Goal: Navigation & Orientation: Find specific page/section

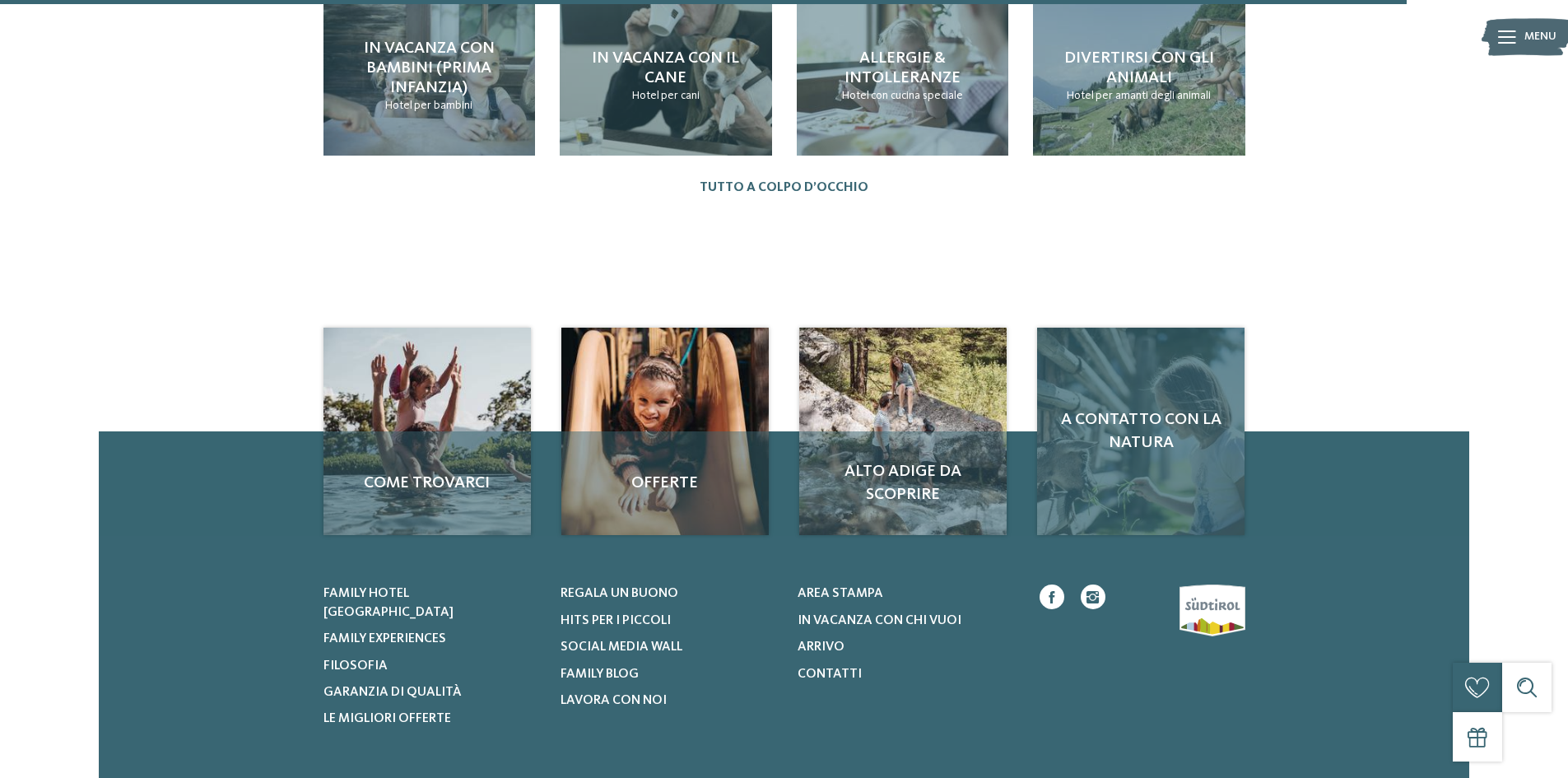
scroll to position [2141, 0]
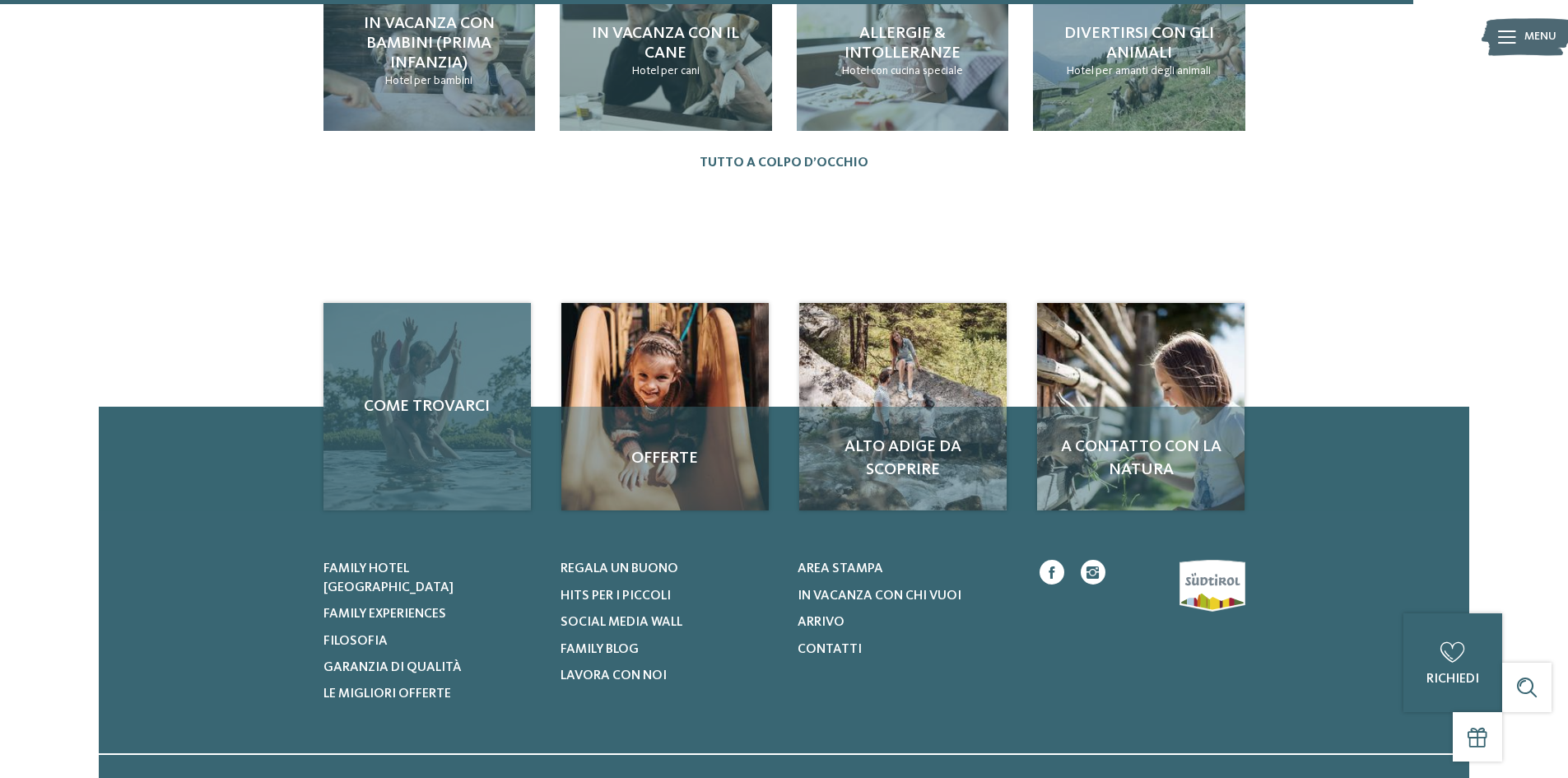
click at [468, 409] on div "Come trovarci" at bounding box center [427, 406] width 207 height 208
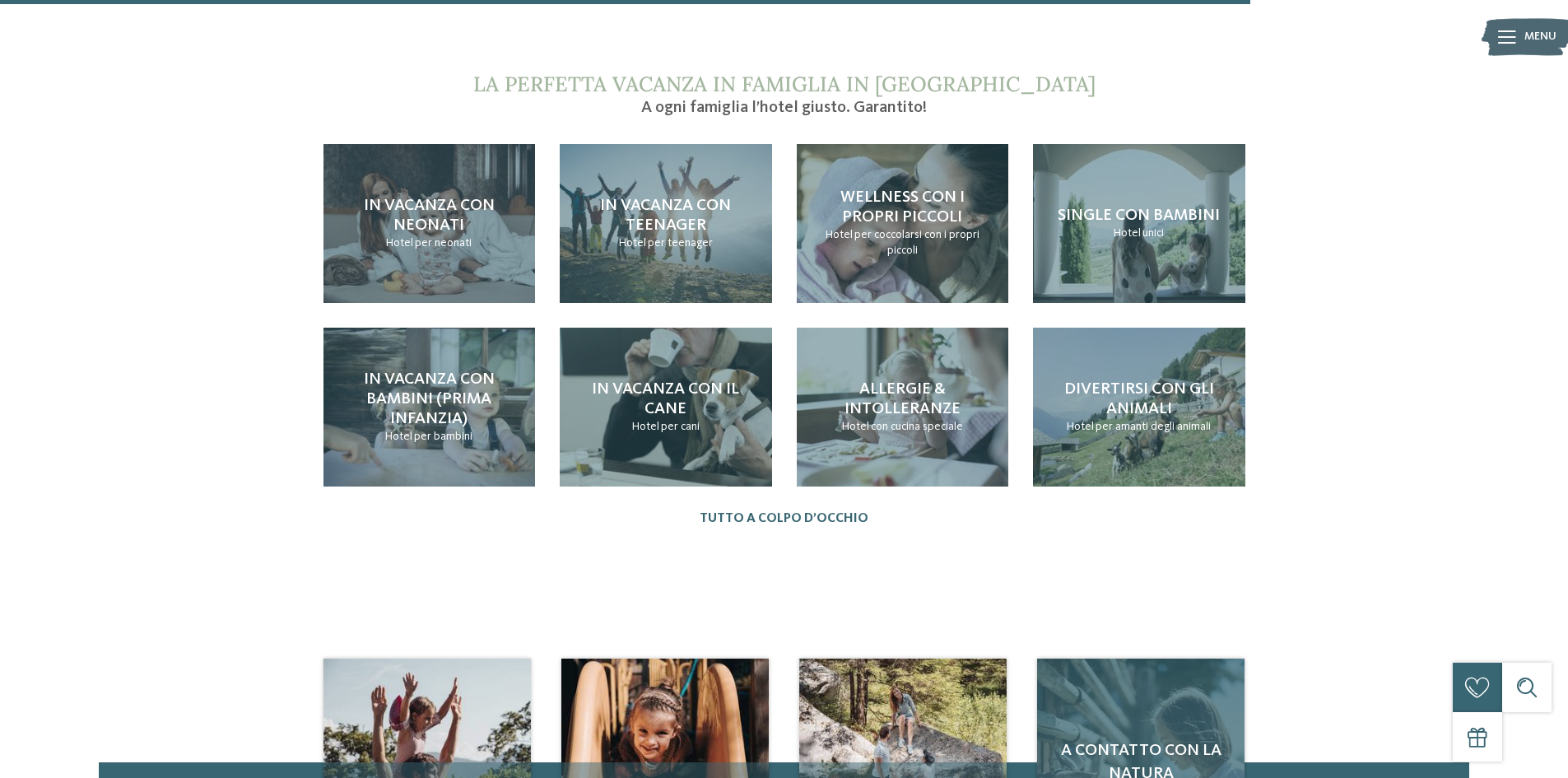
scroll to position [1894, 0]
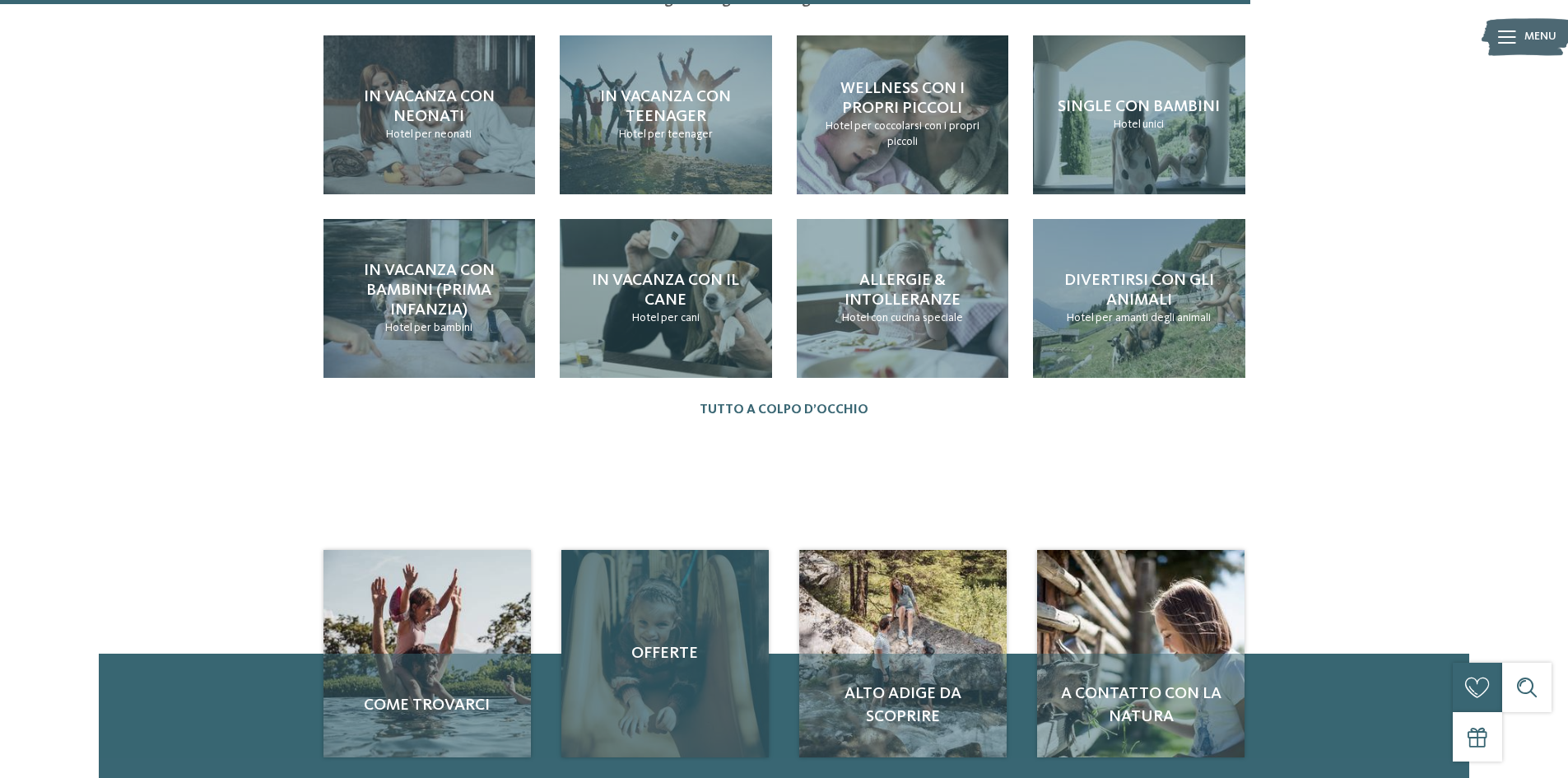
click at [670, 625] on div "Offerte" at bounding box center [665, 653] width 207 height 208
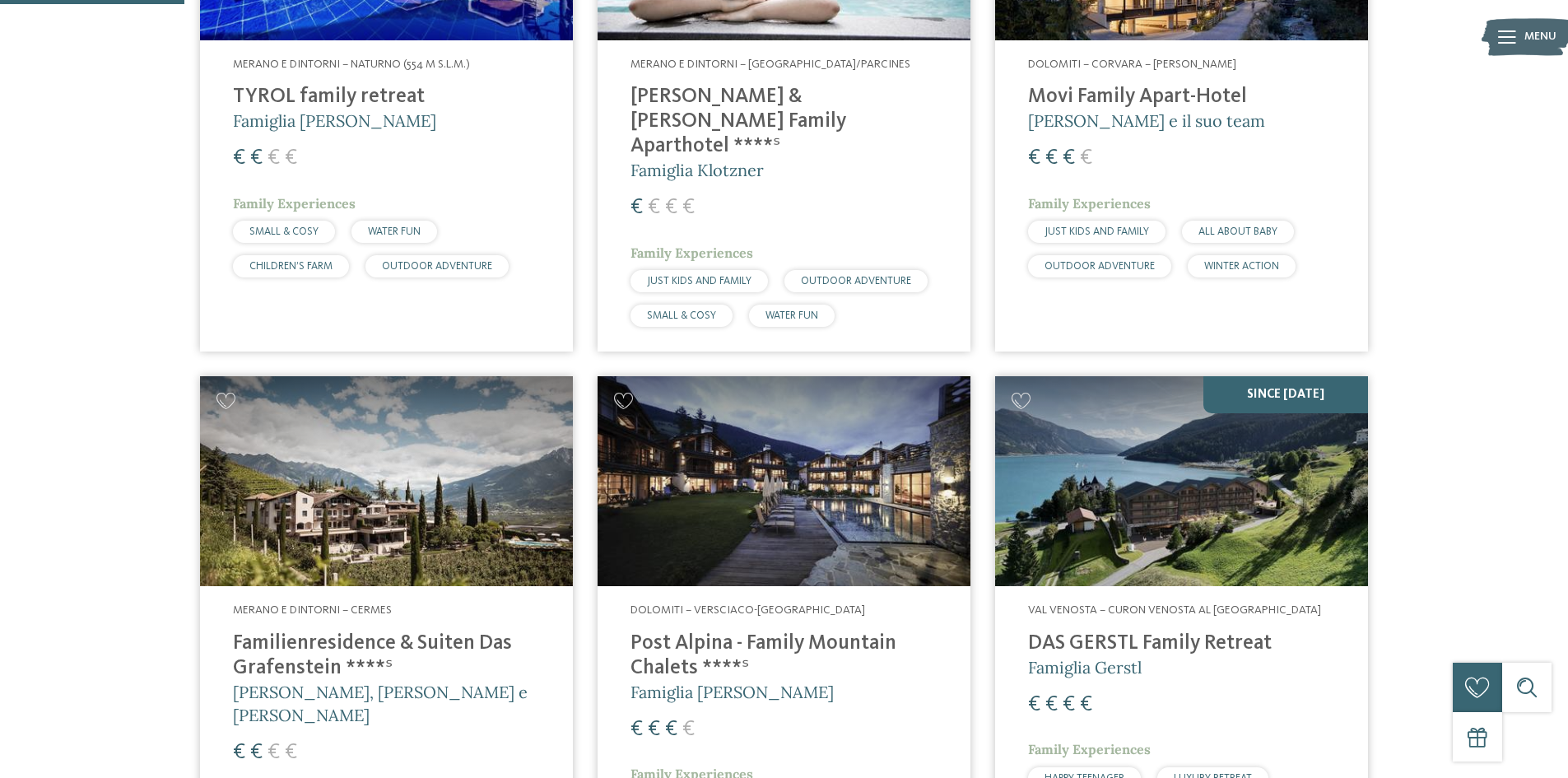
scroll to position [741, 0]
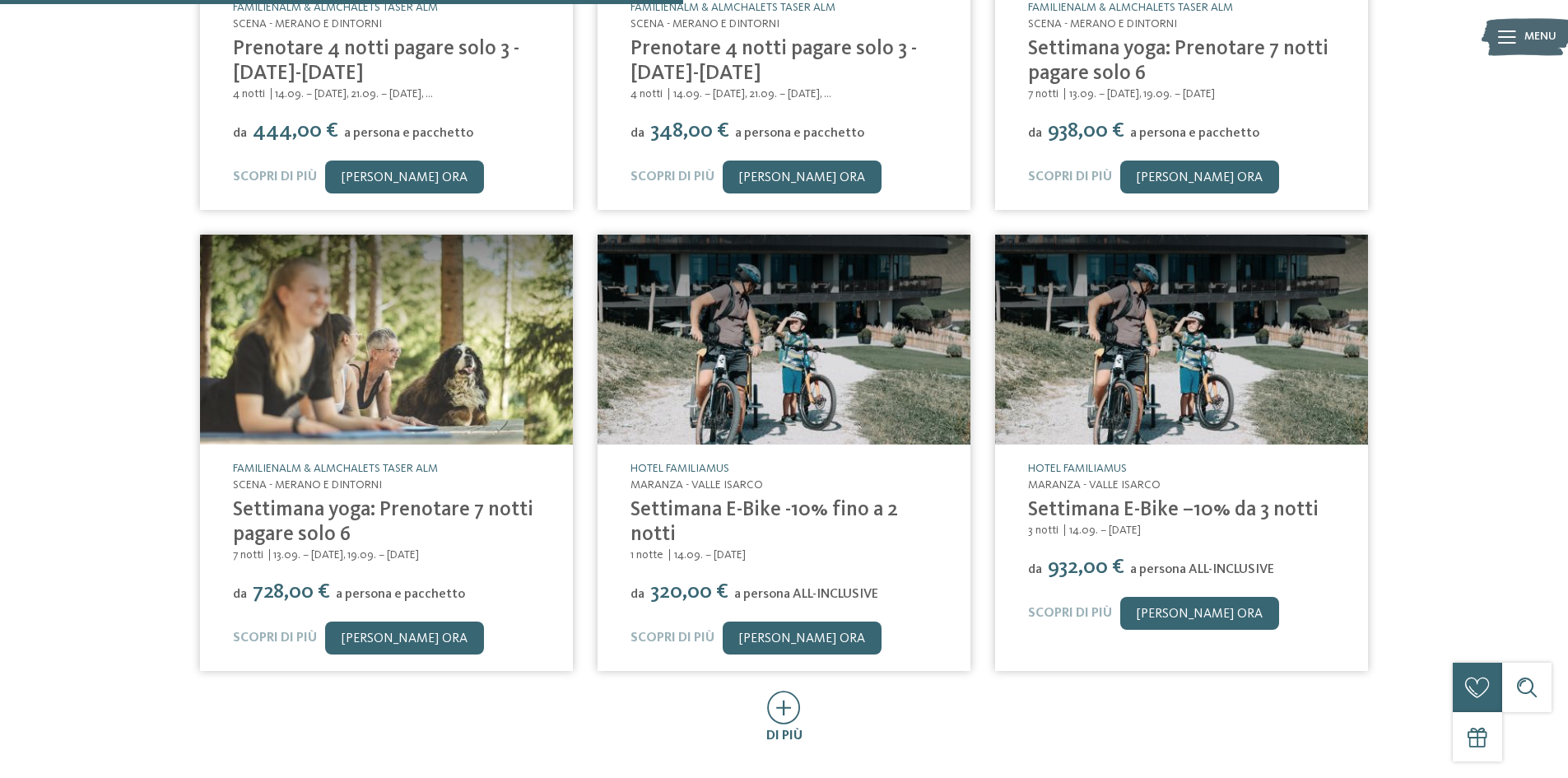
scroll to position [659, 0]
